Goal: Find specific fact: Find specific fact

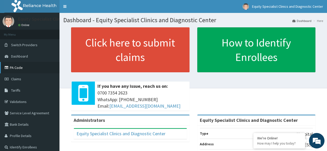
click at [18, 65] on link "PA Code" at bounding box center [30, 67] width 60 height 11
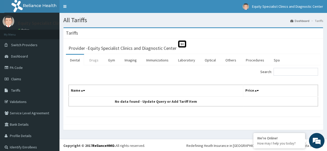
click at [94, 62] on link "Drugs" at bounding box center [93, 60] width 17 height 11
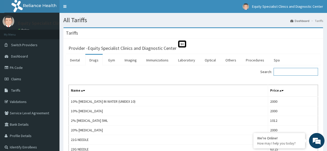
click at [289, 71] on input "Search:" at bounding box center [296, 72] width 45 height 8
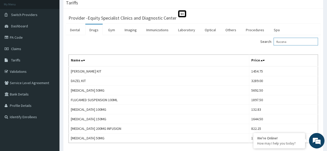
scroll to position [32, 0]
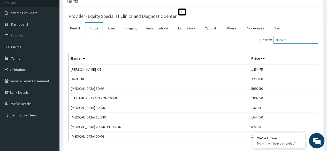
type input "flucona"
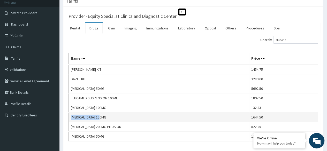
drag, startPoint x: 106, startPoint y: 118, endPoint x: 71, endPoint y: 119, distance: 35.0
click at [71, 119] on td "[MEDICAL_DATA] 150MG" at bounding box center [159, 118] width 181 height 10
copy td "[MEDICAL_DATA] 150MG"
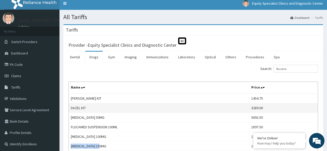
scroll to position [0, 0]
